Goal: Task Accomplishment & Management: Complete application form

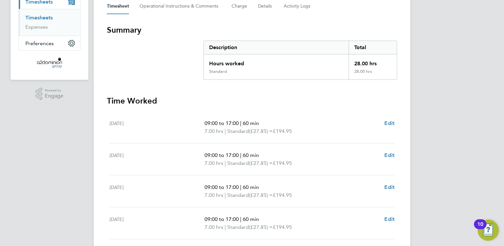
scroll to position [132, 0]
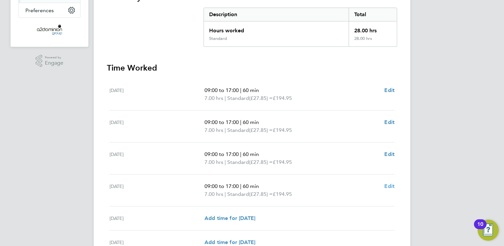
click at [387, 185] on span "Edit" at bounding box center [389, 186] width 10 height 6
select select "60"
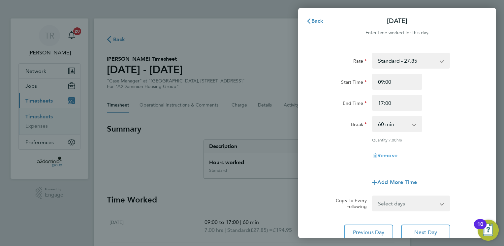
click at [383, 154] on span "Remove" at bounding box center [387, 155] width 20 height 6
select select "null"
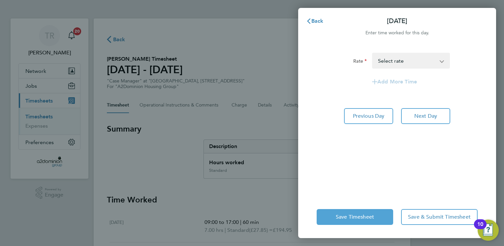
click at [355, 214] on span "Save Timesheet" at bounding box center [355, 217] width 38 height 7
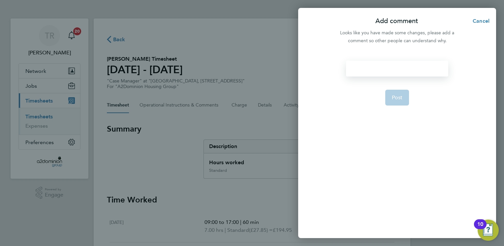
click at [353, 69] on div at bounding box center [397, 69] width 102 height 16
click at [356, 67] on div at bounding box center [397, 69] width 102 height 16
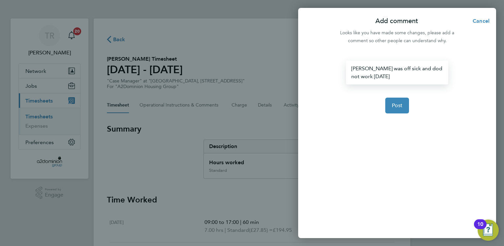
click at [409, 70] on div "[PERSON_NAME] was off sick and dod not work [DATE]" at bounding box center [397, 73] width 102 height 24
click at [399, 107] on span "Post" at bounding box center [397, 105] width 11 height 7
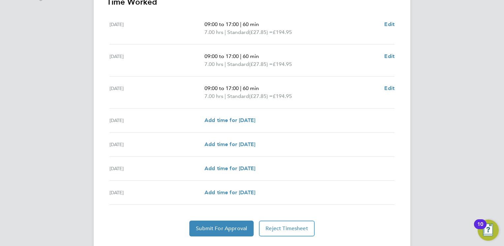
scroll to position [214, 0]
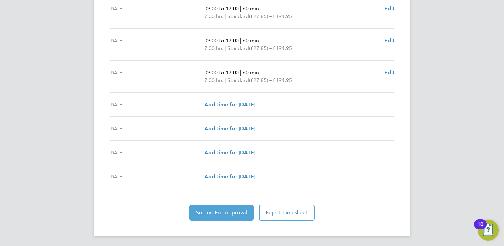
click at [219, 213] on span "Submit For Approval" at bounding box center [221, 212] width 51 height 7
click at [219, 213] on span "Approve Timesheet" at bounding box center [221, 212] width 48 height 7
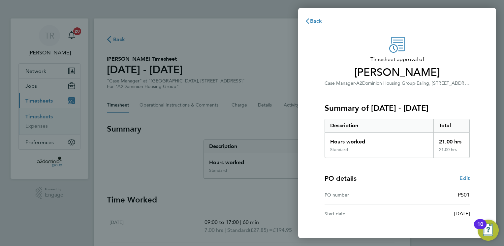
scroll to position [43, 0]
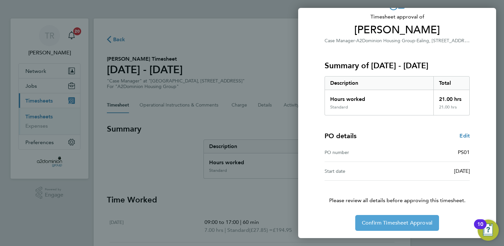
click at [402, 223] on span "Confirm Timesheet Approval" at bounding box center [397, 223] width 71 height 7
